Goal: Transaction & Acquisition: Purchase product/service

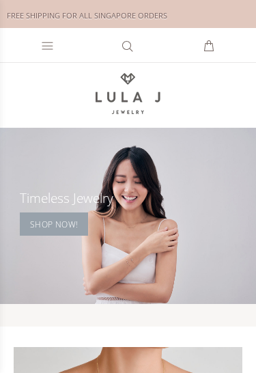
click at [51, 219] on link "SHOP NOW!" at bounding box center [54, 224] width 68 height 23
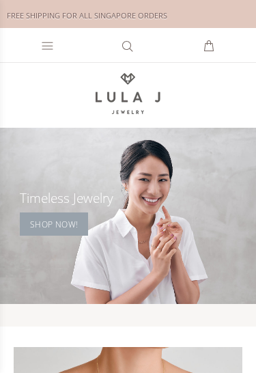
click at [39, 228] on link "SHOP NOW!" at bounding box center [54, 224] width 68 height 23
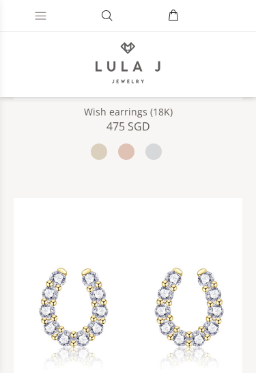
scroll to position [1995, 0]
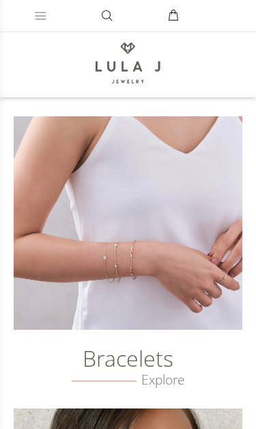
scroll to position [543, 0]
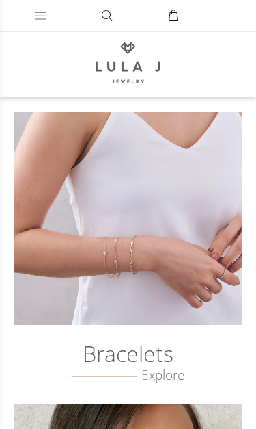
click at [107, 338] on h6 "Bracelets" at bounding box center [128, 343] width 222 height 36
click at [96, 351] on h6 "Bracelets" at bounding box center [128, 343] width 222 height 36
click at [168, 240] on img at bounding box center [128, 217] width 229 height 213
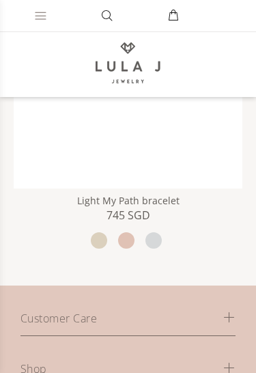
scroll to position [3666, 0]
